Goal: Information Seeking & Learning: Learn about a topic

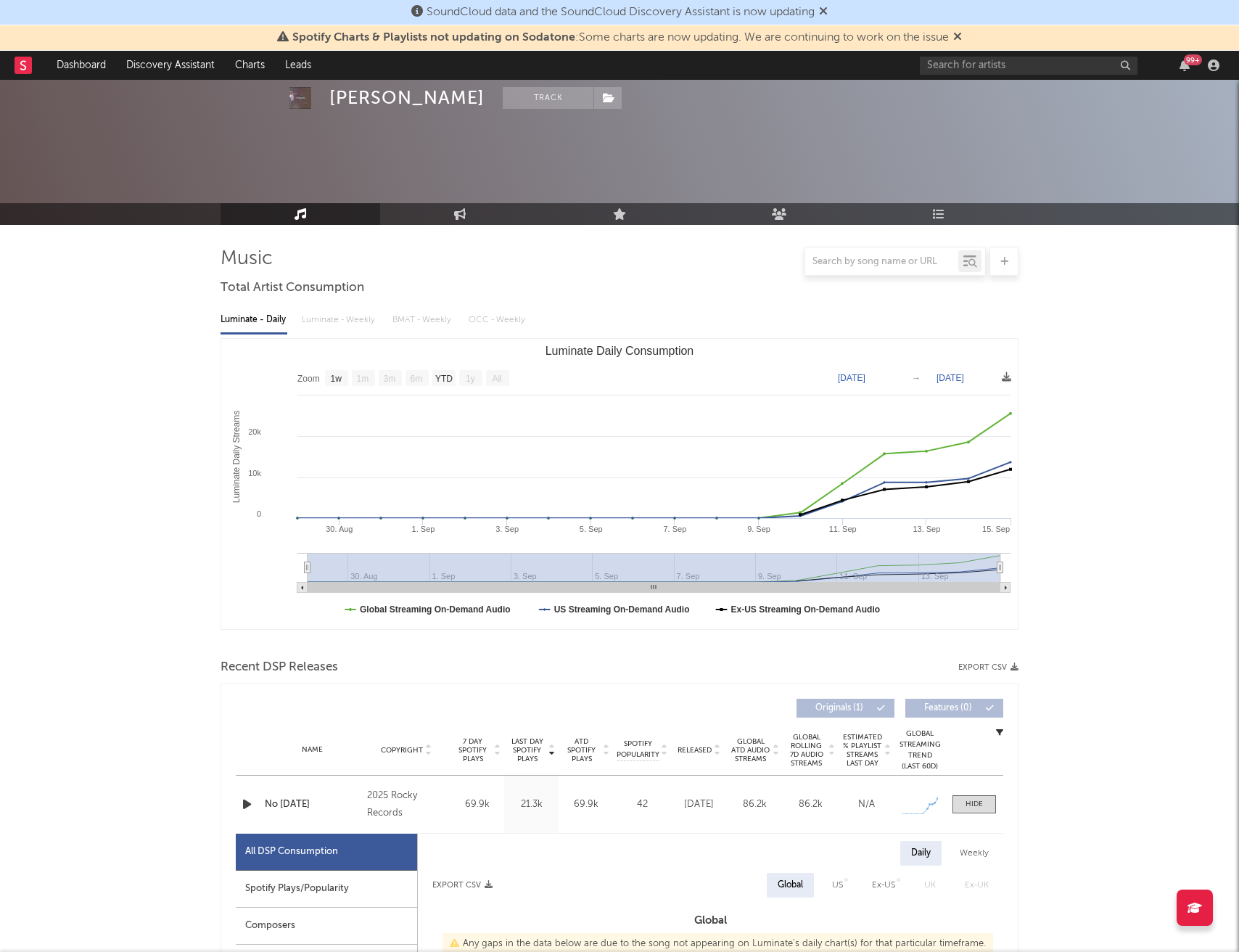
select select "1w"
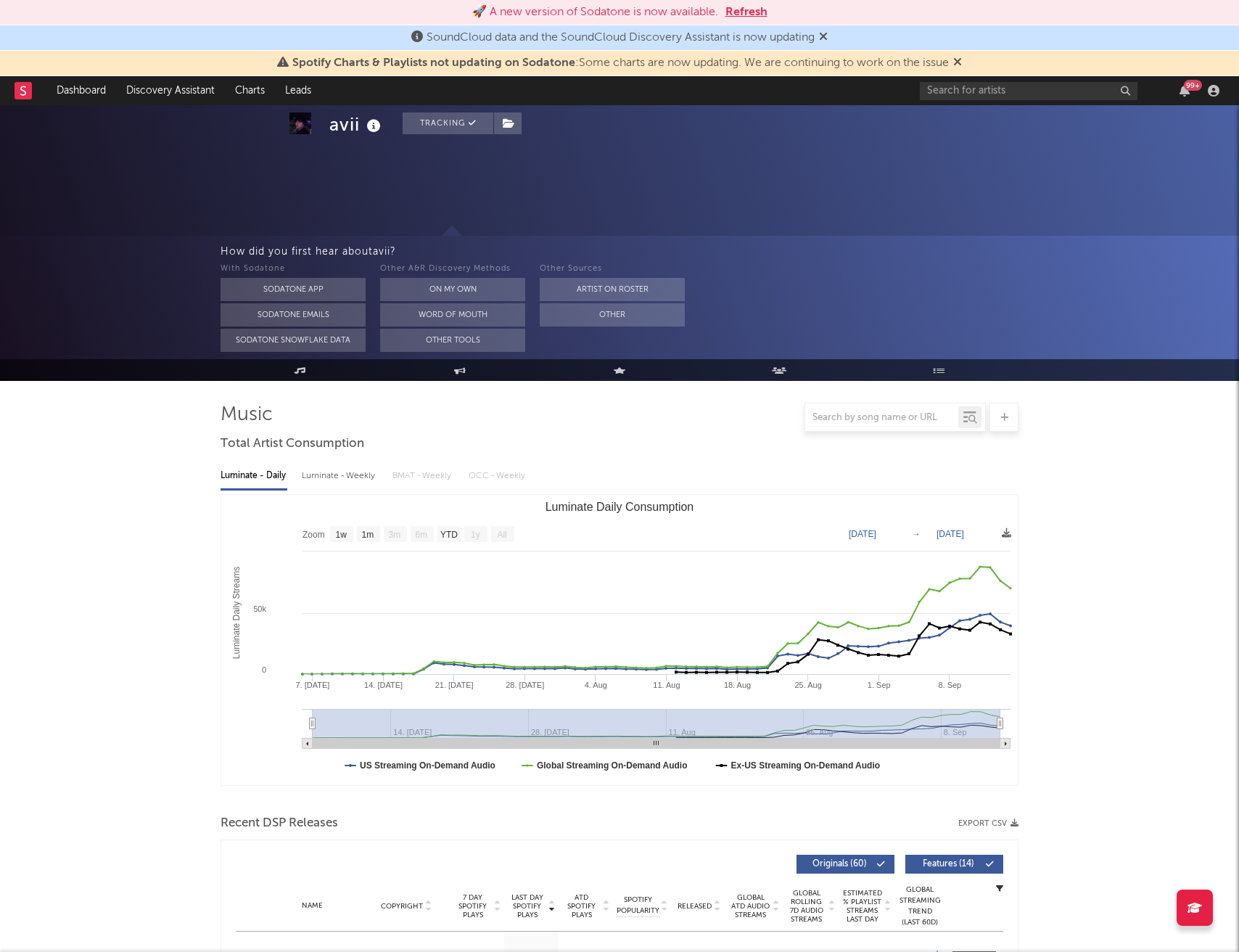
select select "1w"
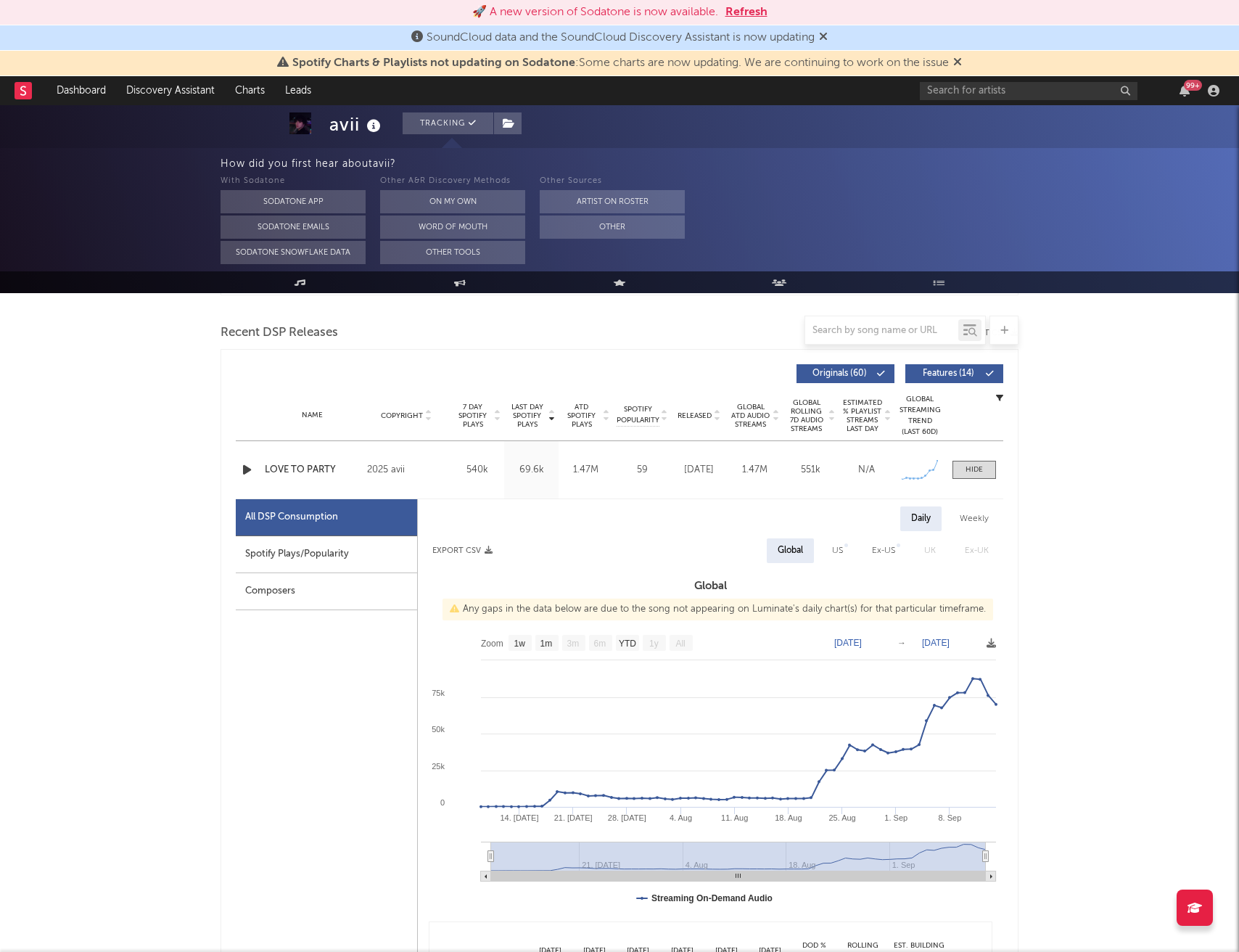
click at [753, 12] on button "Refresh" at bounding box center [746, 12] width 42 height 17
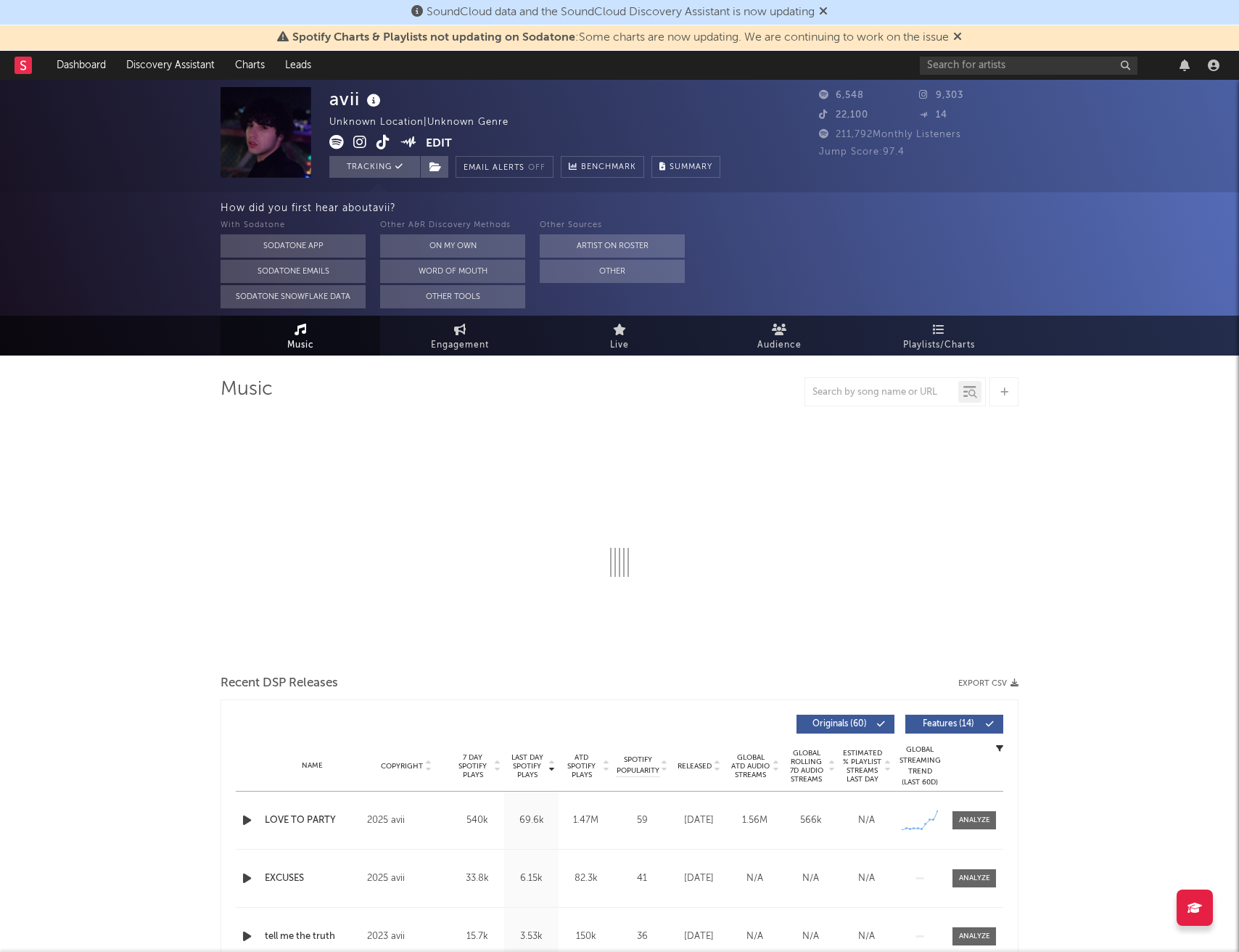
select select "1w"
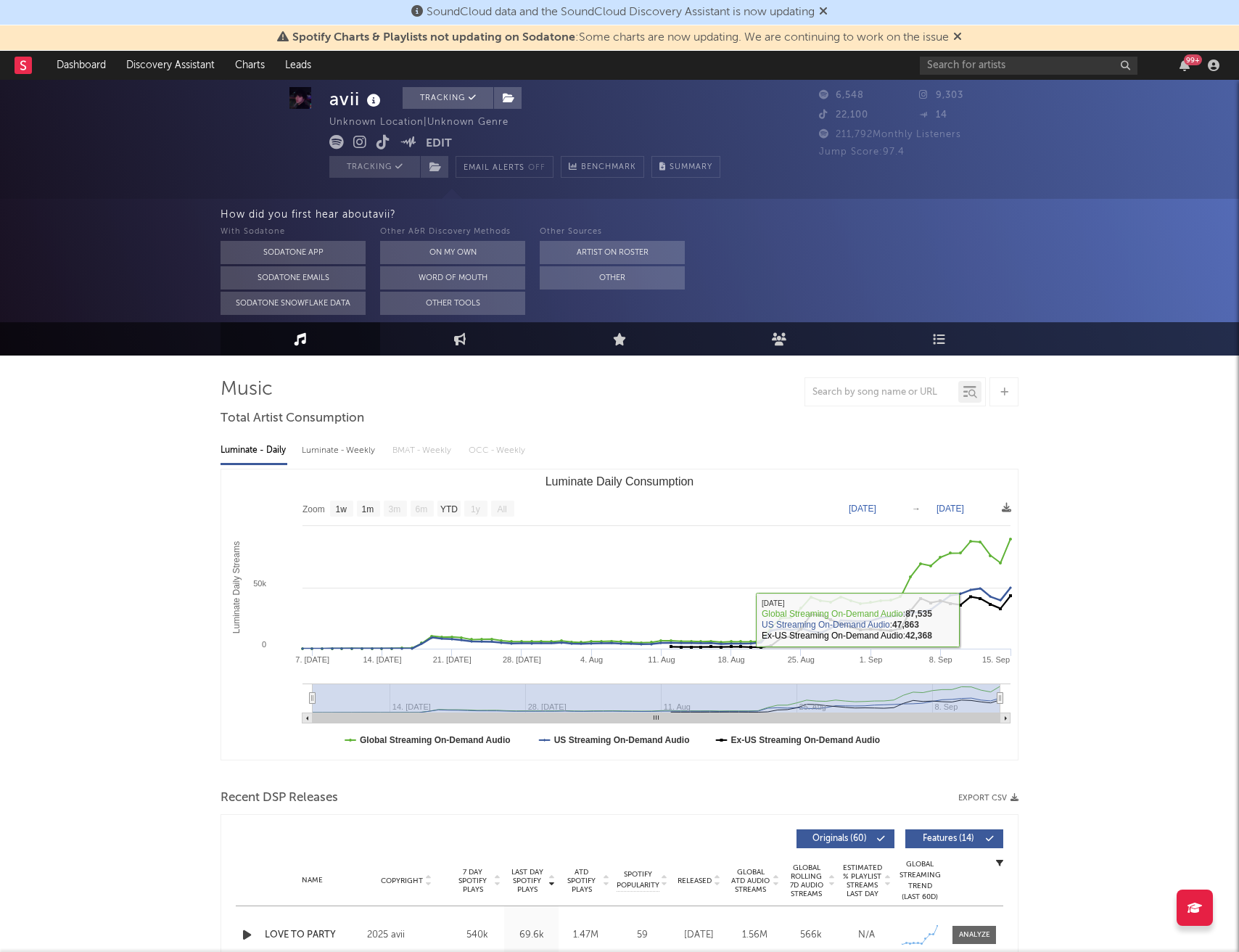
scroll to position [125, 0]
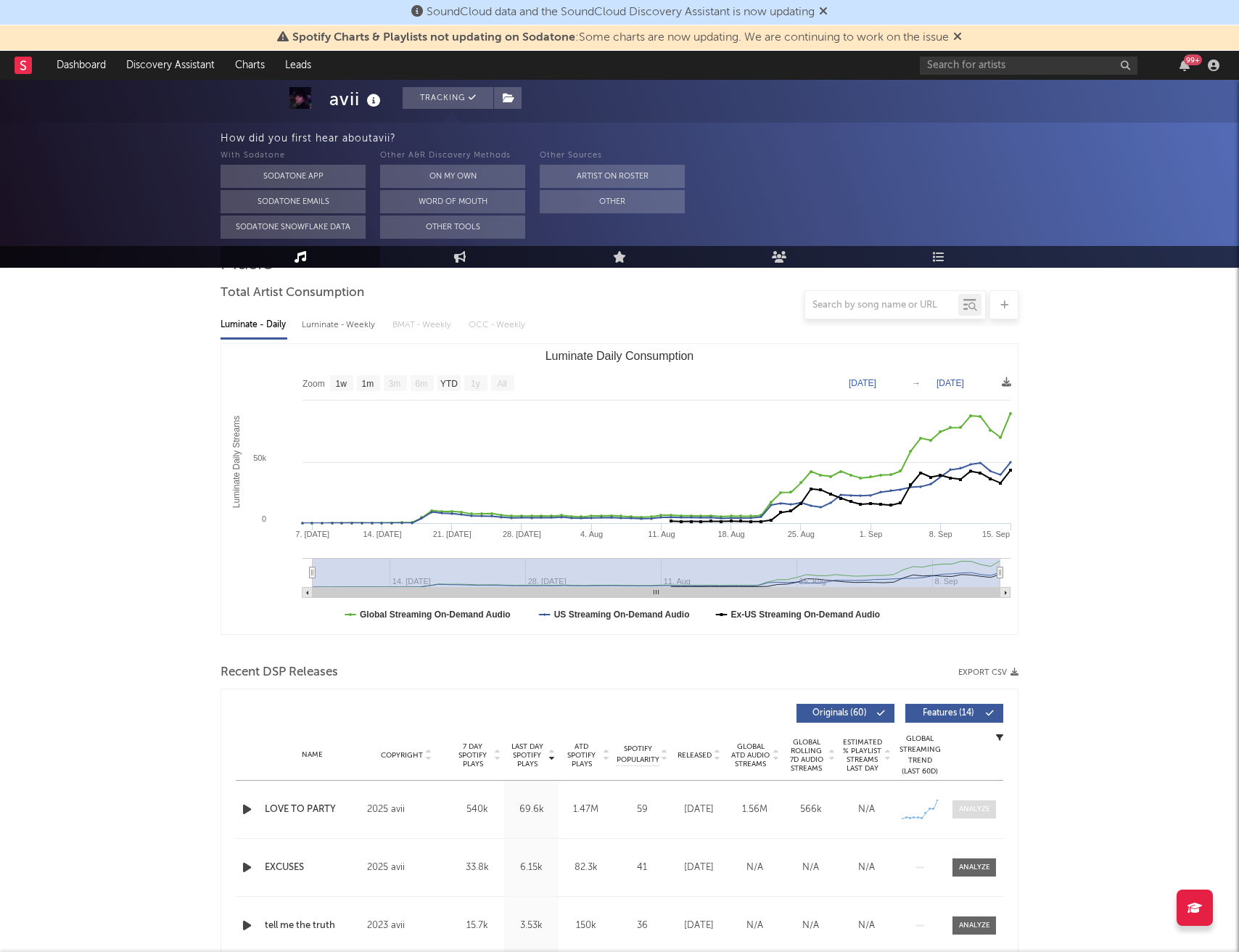
click at [965, 809] on div at bounding box center [974, 809] width 31 height 11
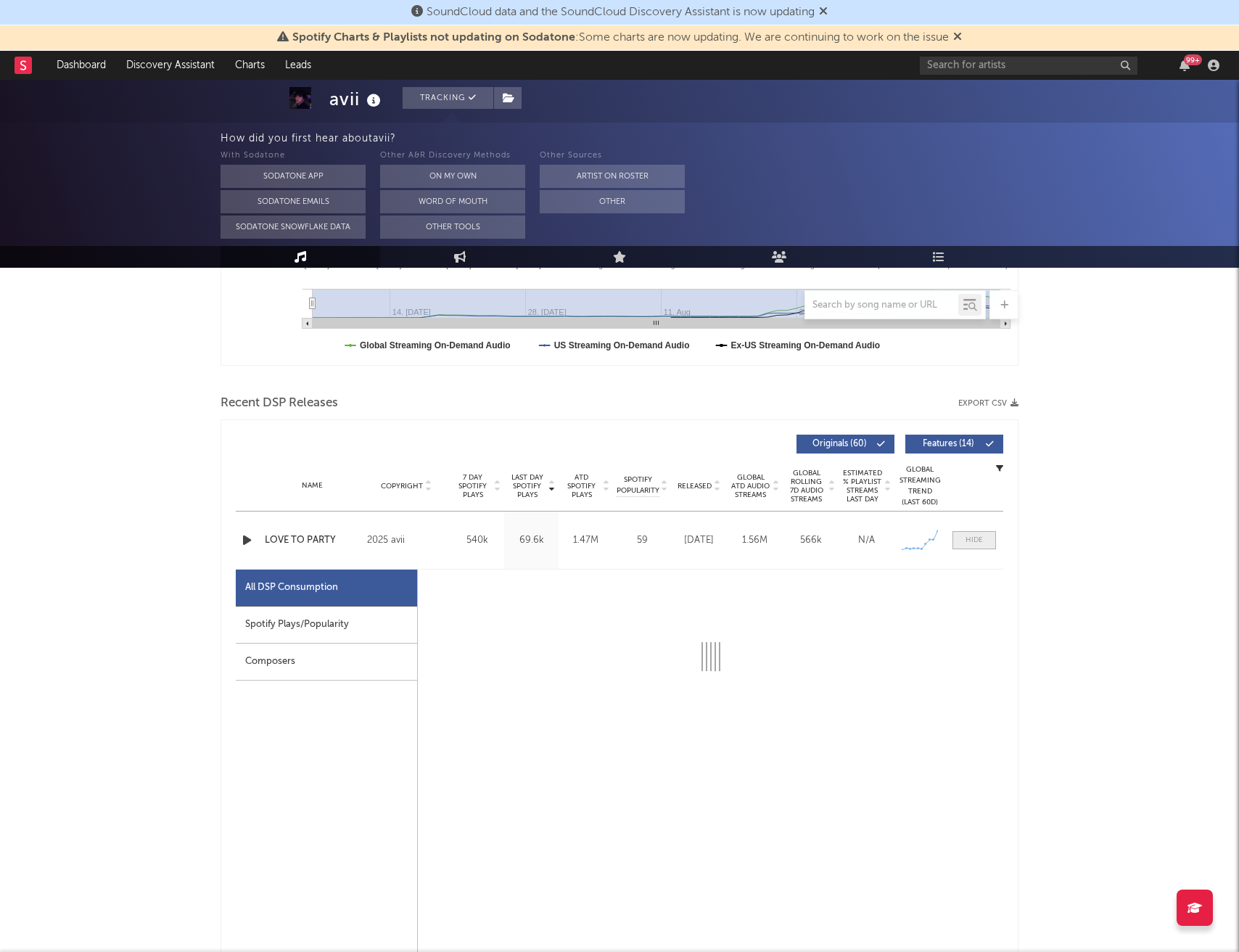
select select "1w"
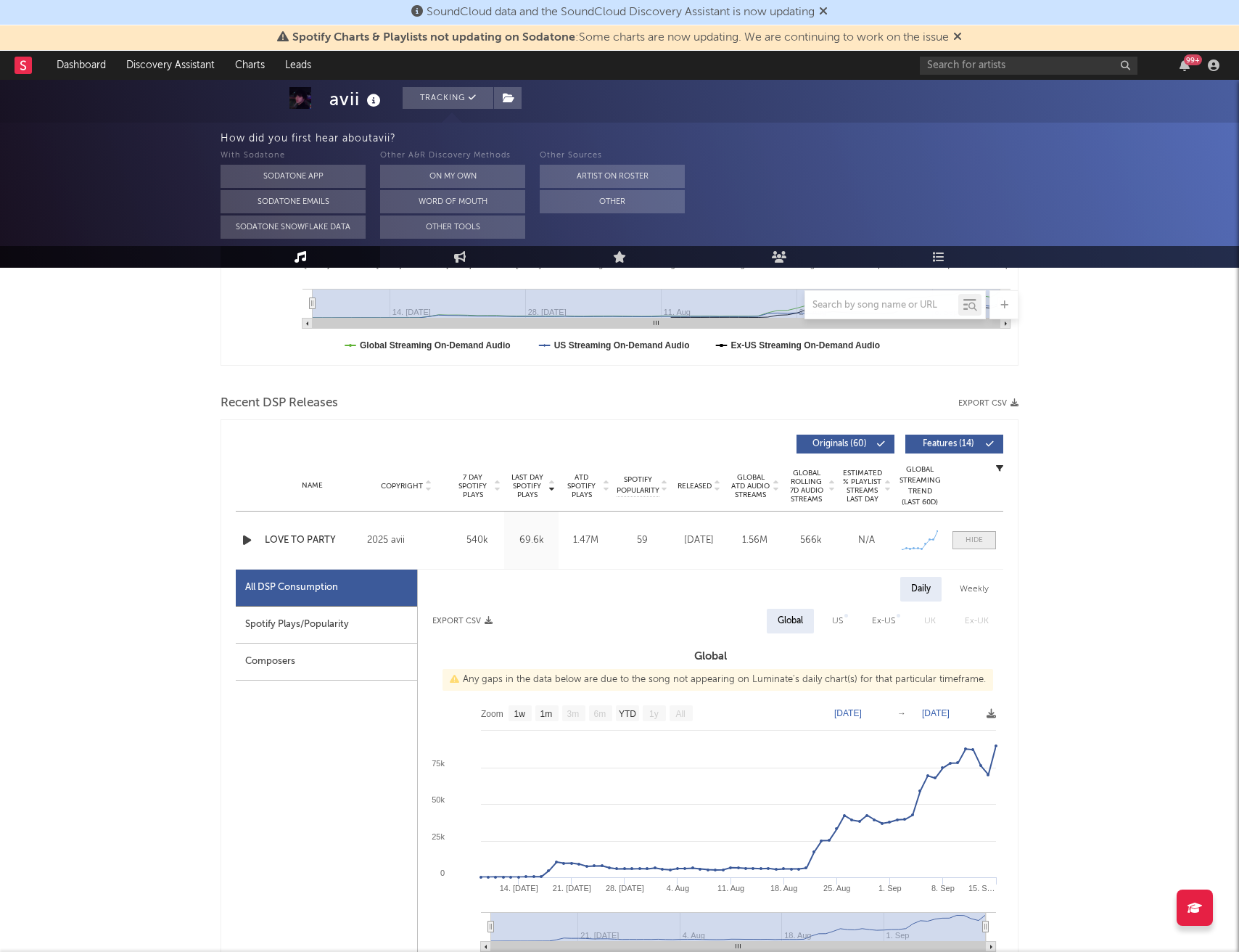
scroll to position [408, 0]
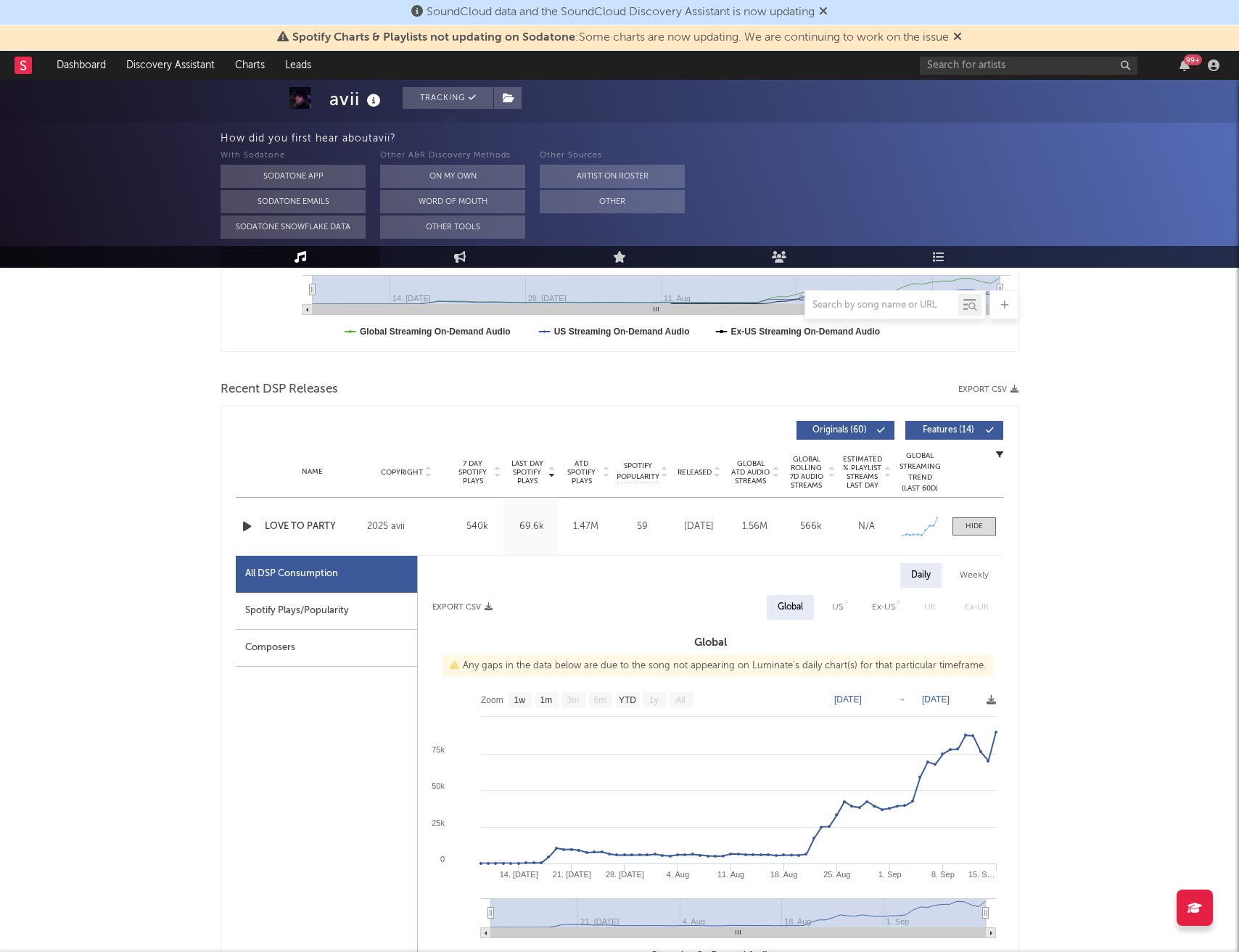
click at [349, 608] on div "Spotify Plays/Popularity" at bounding box center [326, 611] width 181 height 37
select select "1w"
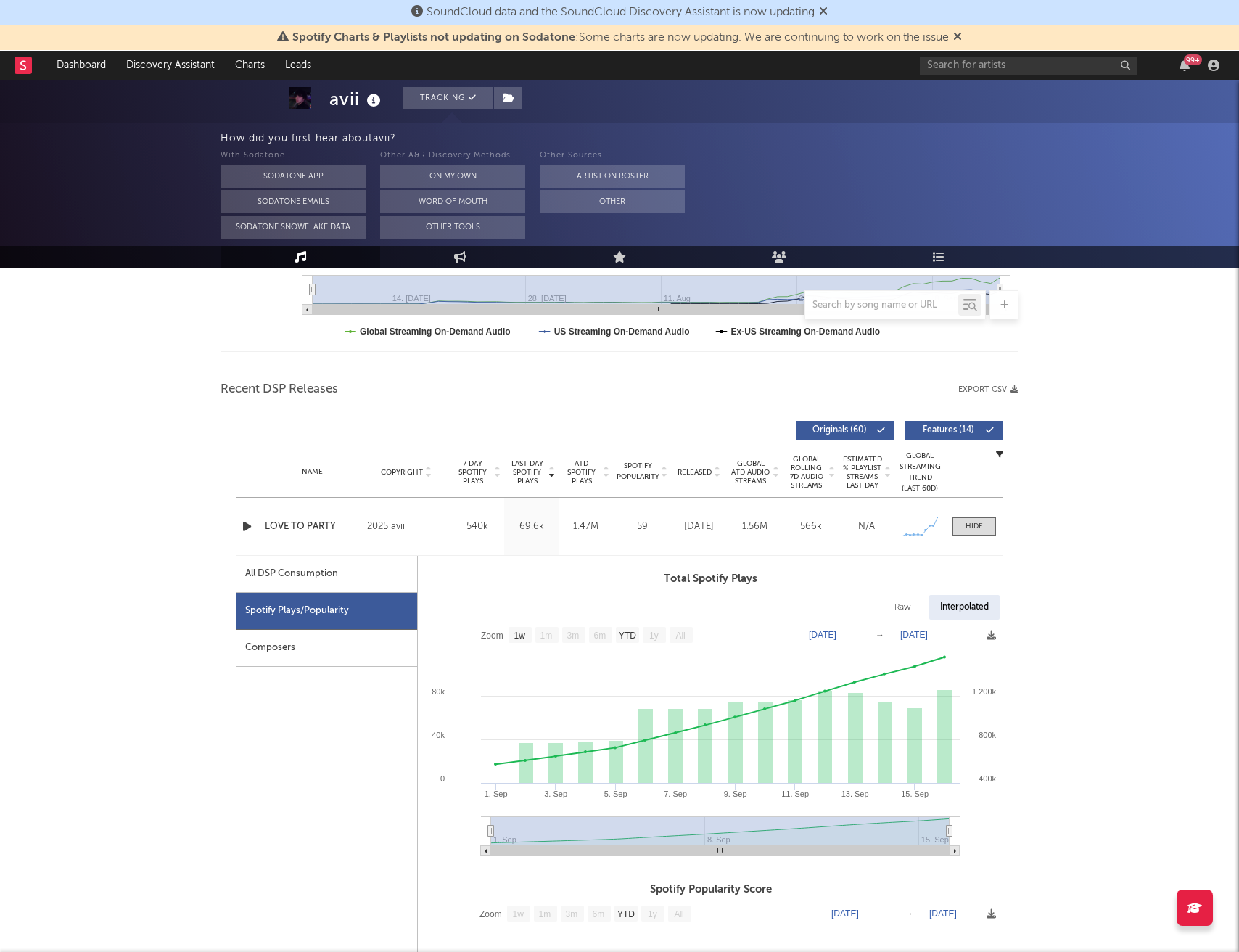
click at [311, 569] on div "All DSP Consumption" at bounding box center [291, 574] width 93 height 17
select select "1w"
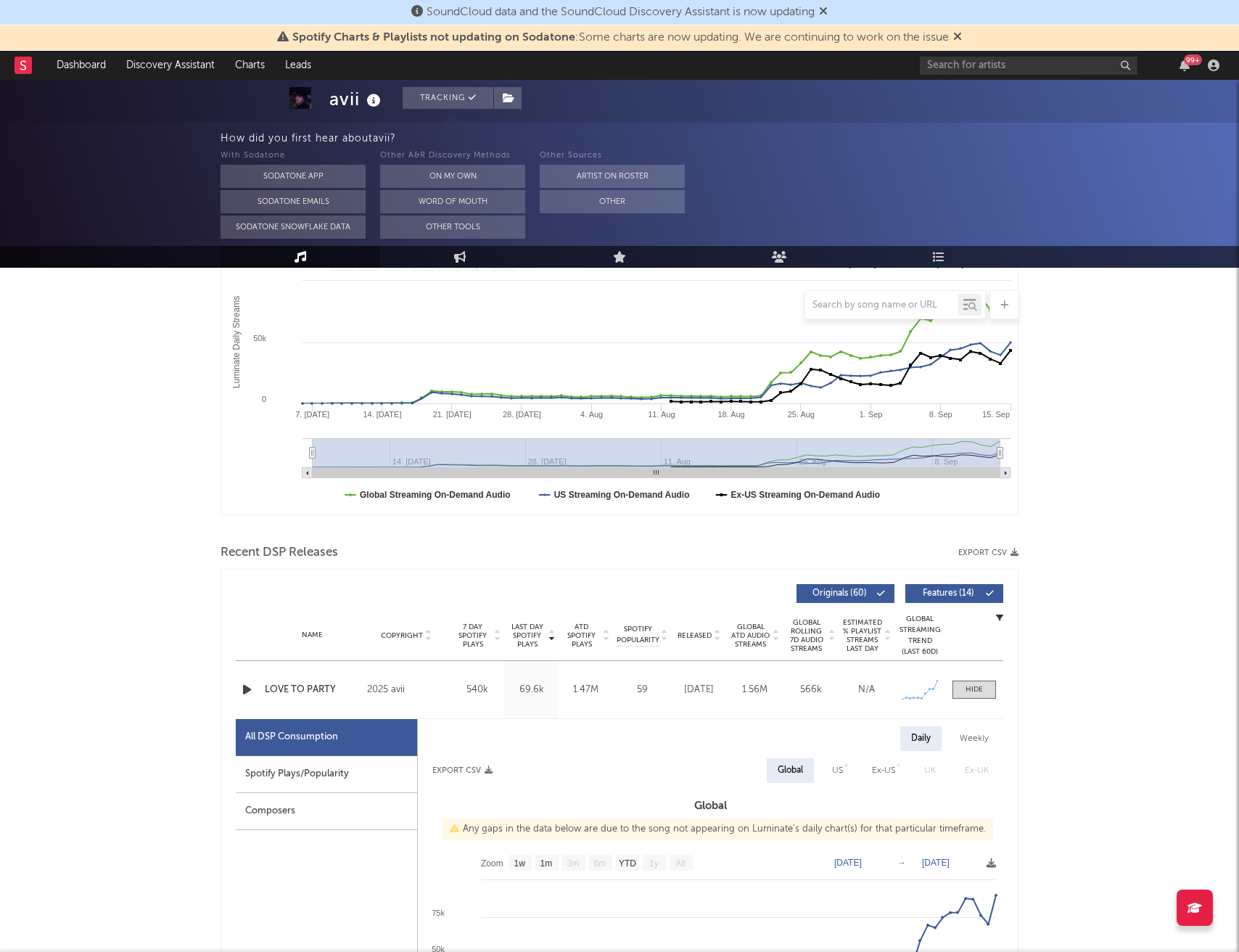
scroll to position [0, 0]
